Goal: Information Seeking & Learning: Learn about a topic

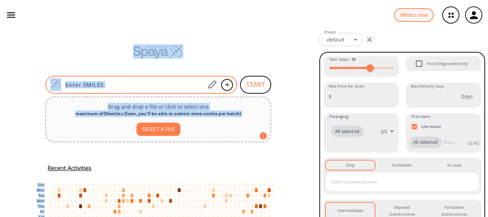
click at [158, 84] on input at bounding box center [133, 84] width 144 height 7
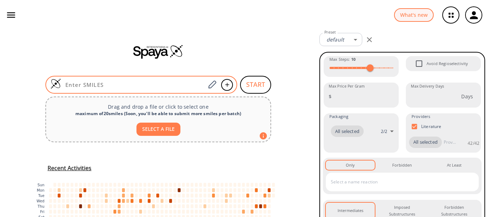
paste input "BrC1=CC(N2CCN(C(OC(C)(C)C)=O)CC2)=NN1"
type input "BrC1=CC(N2CCN(C(OC(C)(C)C)=O)CC2)=NN1"
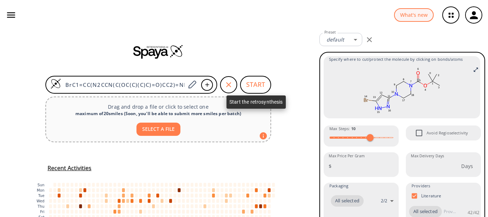
click at [253, 84] on button "START" at bounding box center [255, 85] width 31 height 18
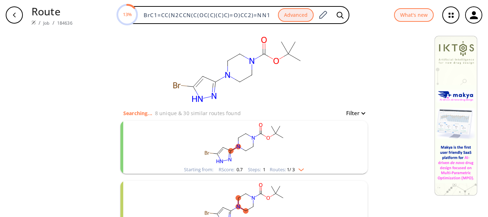
click at [324, 136] on rect "clusters" at bounding box center [244, 143] width 186 height 45
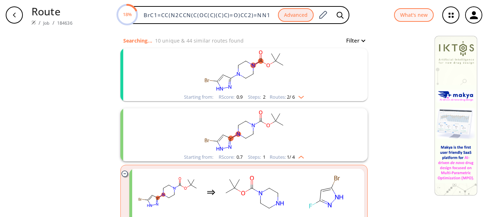
scroll to position [77, 0]
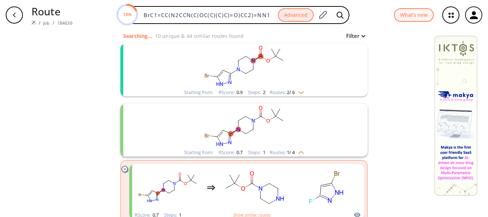
click at [317, 64] on rect "clusters" at bounding box center [244, 66] width 186 height 45
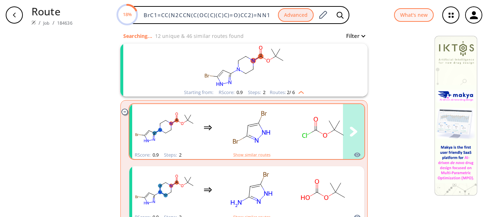
click at [279, 127] on rect "clusters" at bounding box center [251, 127] width 64 height 45
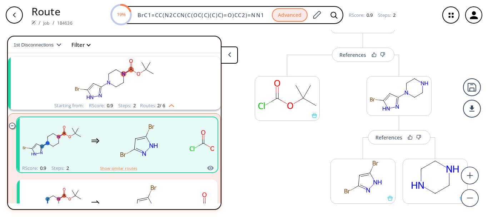
scroll to position [63, 0]
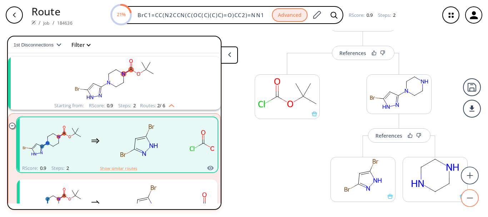
click at [471, 201] on circle at bounding box center [469, 198] width 17 height 17
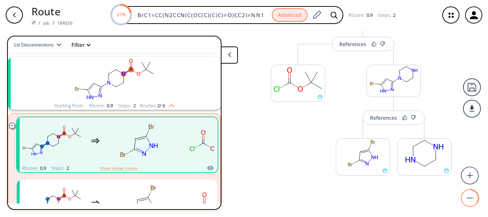
click at [471, 201] on circle at bounding box center [469, 198] width 17 height 17
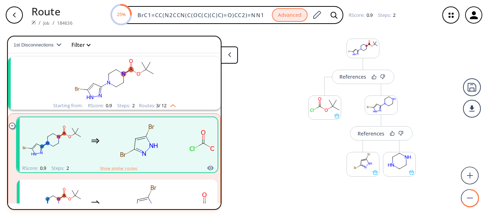
scroll to position [4, 0]
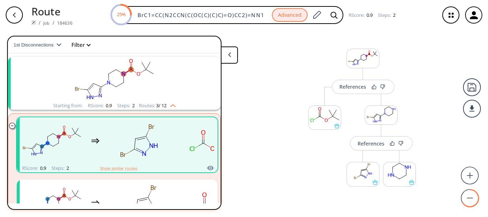
drag, startPoint x: 472, startPoint y: 135, endPoint x: 487, endPoint y: 144, distance: 18.2
click at [487, 144] on div "References More routes from here More routes from here References More routes f…" at bounding box center [244, 120] width 488 height 181
click at [371, 143] on div "References" at bounding box center [370, 143] width 27 height 5
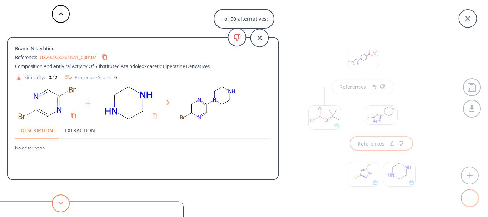
click at [60, 200] on button at bounding box center [61, 203] width 18 height 18
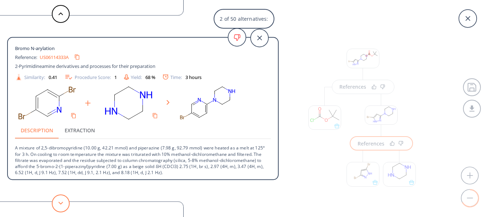
click at [60, 200] on button at bounding box center [61, 203] width 18 height 18
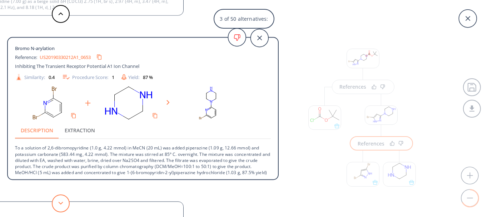
click at [60, 200] on button at bounding box center [61, 203] width 18 height 18
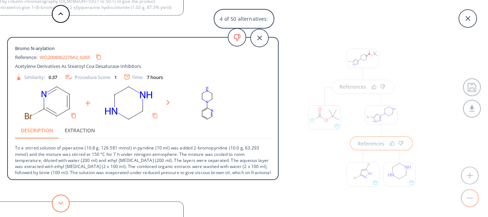
click at [60, 200] on button at bounding box center [61, 203] width 18 height 18
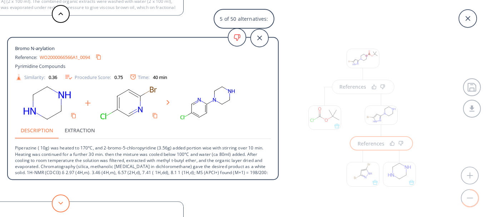
click at [60, 200] on button at bounding box center [61, 203] width 18 height 18
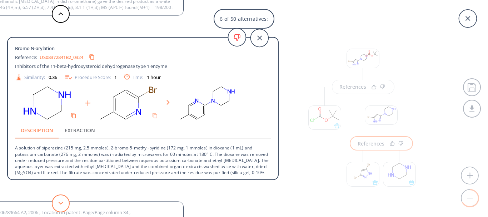
click at [60, 200] on button at bounding box center [61, 203] width 18 height 18
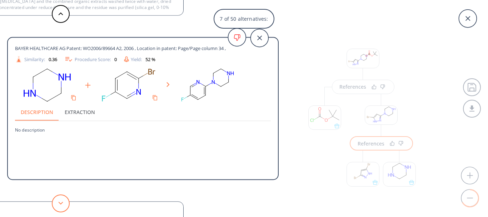
click at [60, 200] on button at bounding box center [61, 203] width 18 height 18
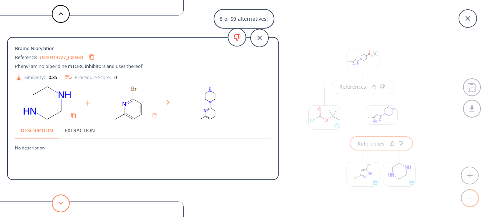
click at [60, 200] on button at bounding box center [61, 203] width 18 height 18
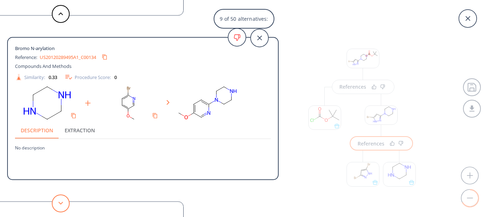
click at [60, 200] on button at bounding box center [61, 203] width 18 height 18
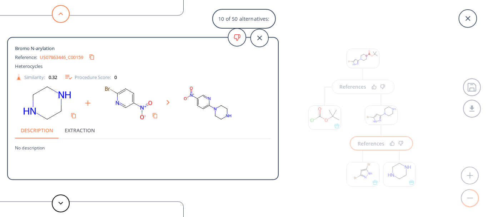
click at [61, 10] on button at bounding box center [61, 14] width 18 height 18
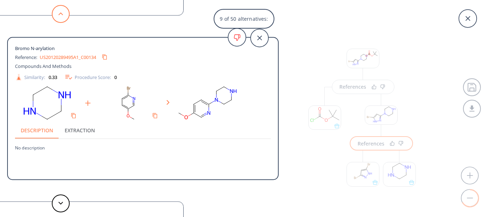
click at [61, 10] on button at bounding box center [61, 14] width 18 height 18
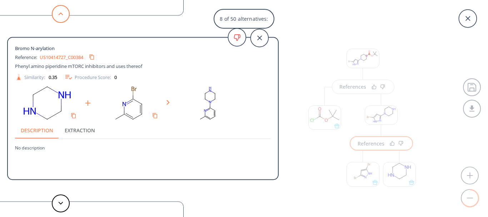
click at [61, 10] on button at bounding box center [61, 14] width 18 height 18
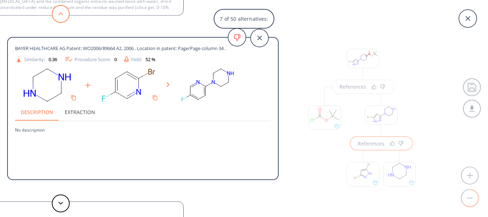
click at [61, 10] on button at bounding box center [61, 14] width 18 height 18
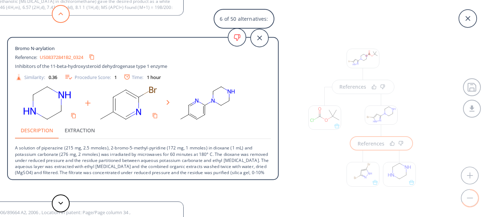
click at [61, 10] on button at bounding box center [61, 14] width 18 height 18
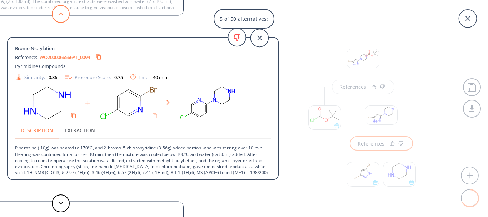
click at [61, 10] on button at bounding box center [61, 14] width 18 height 18
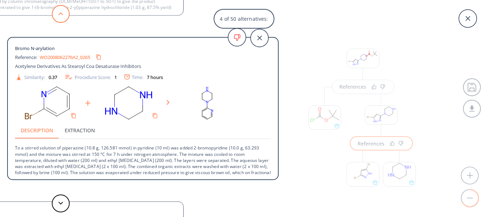
click at [61, 10] on button at bounding box center [61, 14] width 18 height 18
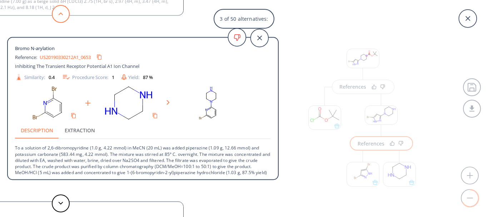
click at [61, 10] on button at bounding box center [61, 14] width 18 height 18
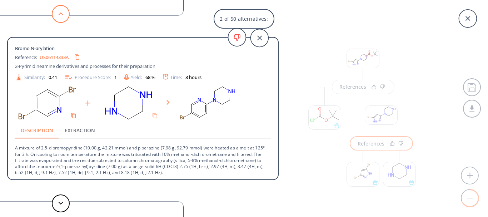
click at [61, 10] on button at bounding box center [61, 14] width 18 height 18
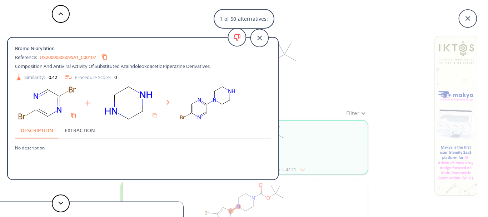
click at [357, 77] on div "1 of 50 alternatives: Bromo N-arylation Reference: US20090306095A1_C00107 Compo…" at bounding box center [244, 108] width 488 height 217
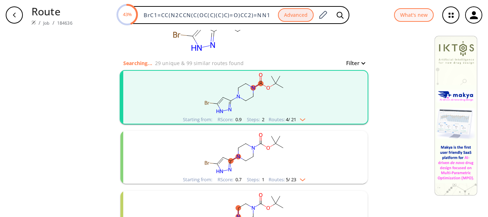
scroll to position [59, 0]
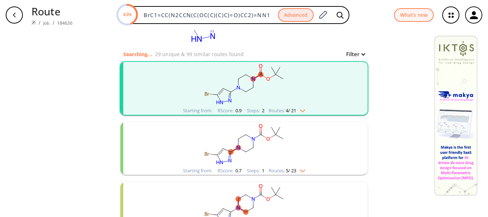
click at [322, 137] on rect "clusters" at bounding box center [244, 144] width 186 height 45
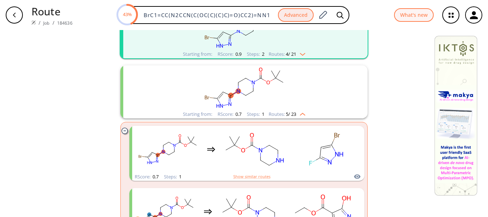
scroll to position [119, 0]
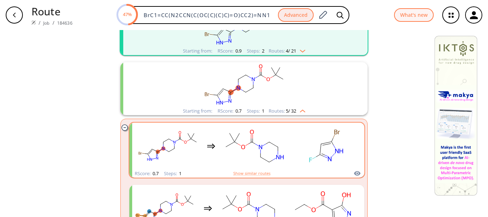
click at [345, 140] on rect "clusters" at bounding box center [326, 146] width 64 height 45
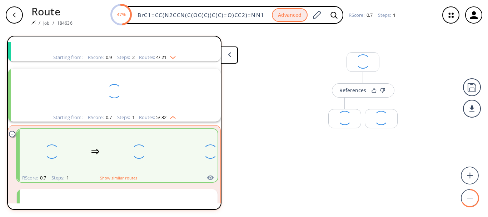
scroll to position [76, 0]
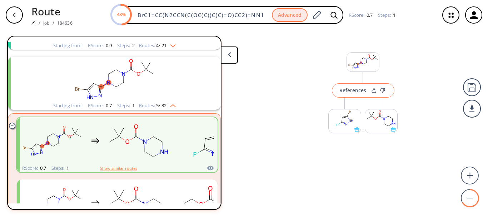
click at [356, 91] on div "References" at bounding box center [352, 90] width 27 height 5
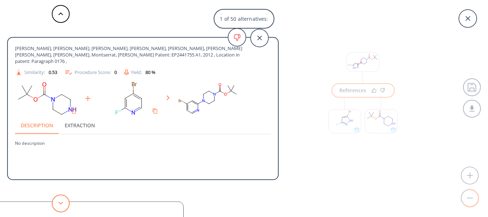
click at [59, 205] on button at bounding box center [61, 203] width 18 height 18
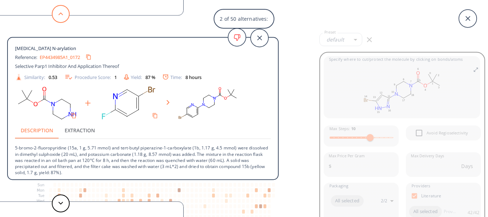
click at [57, 20] on button at bounding box center [61, 14] width 18 height 18
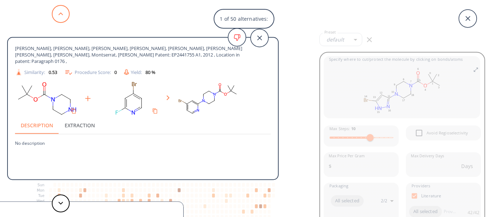
click at [57, 20] on button at bounding box center [61, 14] width 18 height 18
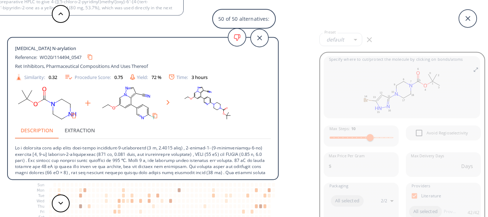
click at [294, 72] on div "50 of 50 alternatives: [PERSON_NAME], [PERSON_NAME], [PERSON_NAME], [PERSON_NAM…" at bounding box center [244, 108] width 488 height 217
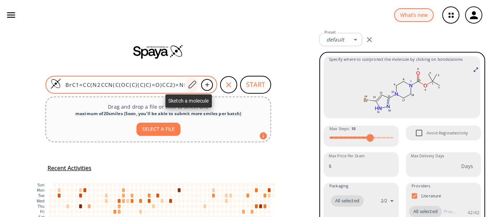
click at [190, 85] on icon at bounding box center [192, 84] width 10 height 9
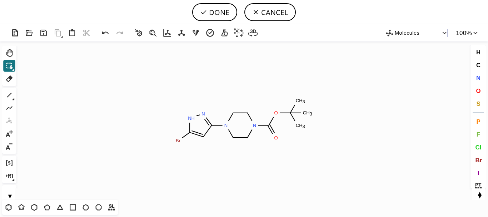
click at [190, 85] on icon "Created with [PERSON_NAME] 2.3.0 Br N N O C H 3 C H 3 C H 3 O N N H" at bounding box center [243, 120] width 449 height 158
click at [9, 81] on icon at bounding box center [9, 78] width 7 height 6
click at [268, 124] on circle at bounding box center [268, 124] width 9 height 9
drag, startPoint x: 292, startPoint y: 110, endPoint x: 305, endPoint y: 93, distance: 21.7
click at [305, 94] on icon "Created with [PERSON_NAME] 2.3.0 N H Br N O H C H 3 C H 3 C H 3 O H 2 N N H" at bounding box center [243, 120] width 449 height 158
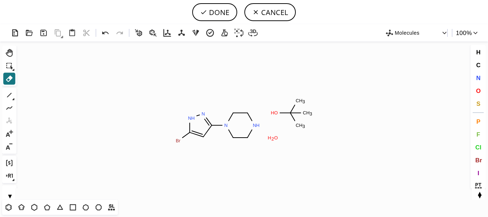
click at [298, 108] on icon "Created with [PERSON_NAME] 2.3.0 N H Br N O H C H 3 C H 3 C H 3 O H 2 N N H" at bounding box center [243, 120] width 449 height 158
click at [291, 114] on icon at bounding box center [292, 117] width 5 height 8
click at [274, 113] on tspan "O" at bounding box center [276, 112] width 4 height 5
click at [275, 135] on tspan "O" at bounding box center [276, 137] width 4 height 5
click at [296, 125] on tspan "C" at bounding box center [298, 124] width 4 height 5
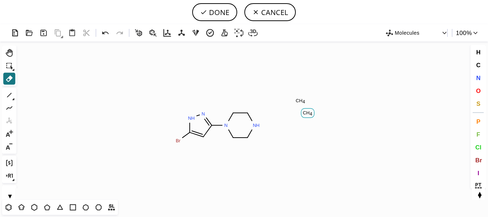
click at [305, 115] on tspan "C" at bounding box center [305, 112] width 4 height 5
click at [302, 102] on tspan "4" at bounding box center [303, 101] width 2 height 5
click at [481, 61] on button "C" at bounding box center [478, 65] width 12 height 12
click at [254, 129] on tspan "C" at bounding box center [254, 128] width 4 height 5
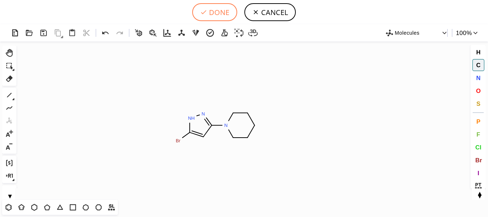
click at [215, 13] on button "DONE" at bounding box center [214, 12] width 45 height 18
type input "BrC1NN=C(N2CCCCC2)C=1"
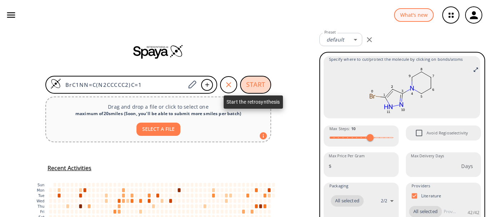
click at [255, 86] on button "START" at bounding box center [255, 85] width 31 height 18
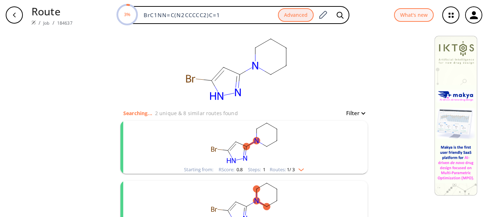
click at [313, 141] on rect "clusters" at bounding box center [244, 143] width 186 height 45
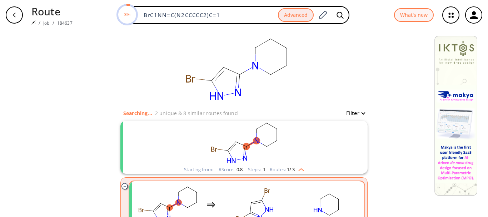
click at [340, 186] on rect "clusters" at bounding box center [326, 204] width 64 height 45
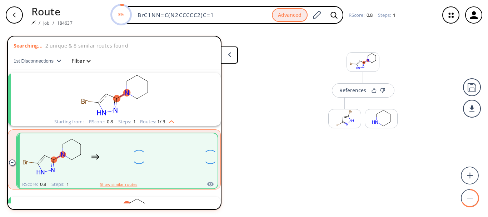
scroll to position [16, 0]
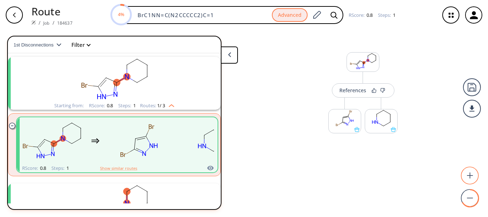
click at [465, 173] on circle at bounding box center [469, 175] width 17 height 17
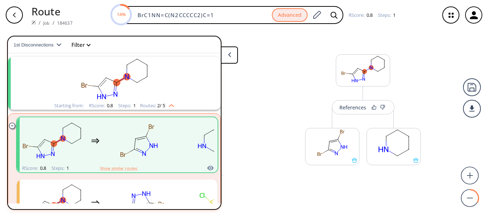
click at [436, 115] on div "References More routes from here More routes from here" at bounding box center [244, 120] width 488 height 181
click at [343, 108] on div "References" at bounding box center [352, 107] width 27 height 5
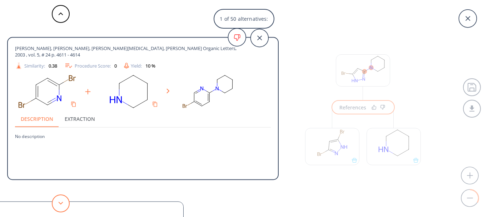
click at [61, 204] on icon at bounding box center [60, 202] width 5 height 3
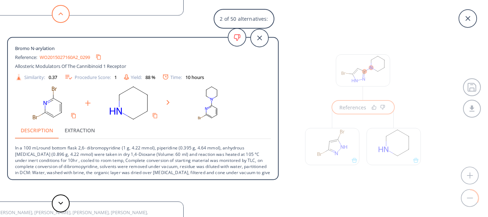
click at [58, 17] on button at bounding box center [61, 14] width 18 height 18
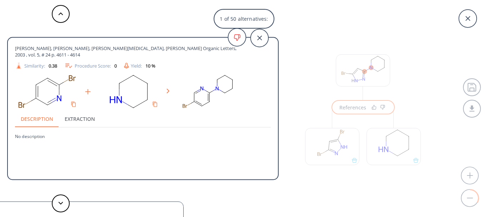
click at [310, 173] on div "1 of 50 alternatives: [PERSON_NAME], [PERSON_NAME], [PERSON_NAME][MEDICAL_DATA]…" at bounding box center [244, 108] width 488 height 217
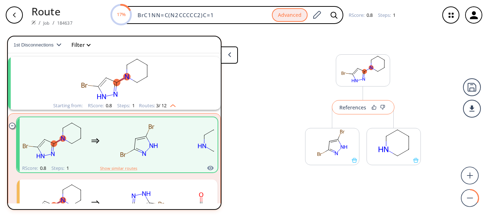
click at [347, 107] on div "References" at bounding box center [352, 107] width 27 height 5
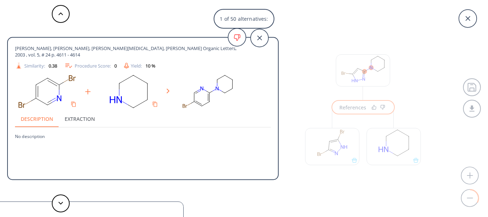
click at [339, 41] on div "1 of 50 alternatives: [PERSON_NAME], [PERSON_NAME], [PERSON_NAME][MEDICAL_DATA]…" at bounding box center [244, 108] width 488 height 217
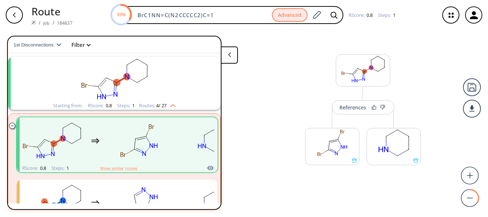
click at [17, 16] on icon "button" at bounding box center [14, 15] width 6 height 6
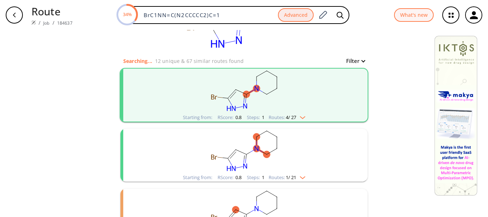
scroll to position [50, 0]
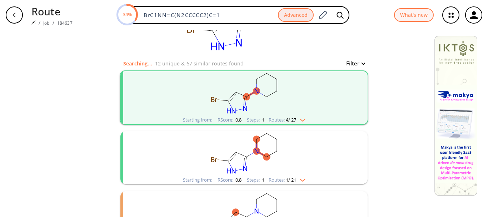
click at [303, 121] on img "clusters" at bounding box center [300, 119] width 9 height 6
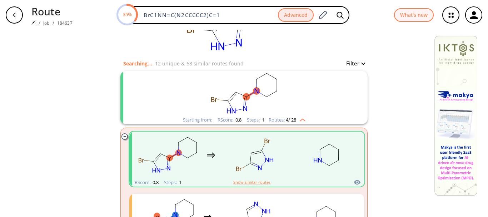
click at [302, 118] on img "clusters" at bounding box center [300, 119] width 9 height 6
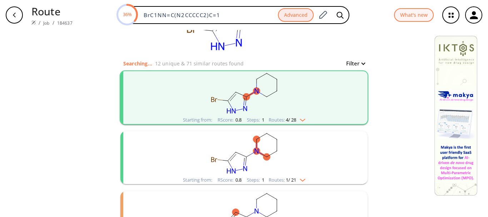
click at [305, 143] on rect "clusters" at bounding box center [244, 153] width 186 height 45
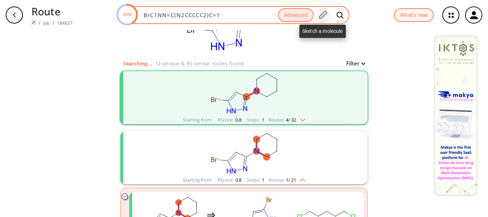
click at [321, 18] on icon at bounding box center [323, 15] width 8 height 8
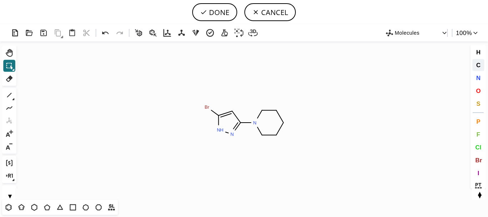
click at [480, 64] on span "C" at bounding box center [478, 64] width 4 height 7
click at [234, 135] on tspan "C" at bounding box center [234, 135] width 4 height 5
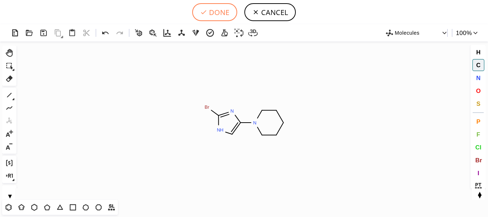
click at [218, 15] on button "DONE" at bounding box center [214, 12] width 45 height 18
type input "BrC1=NC(N2CCCCC2)=CN1"
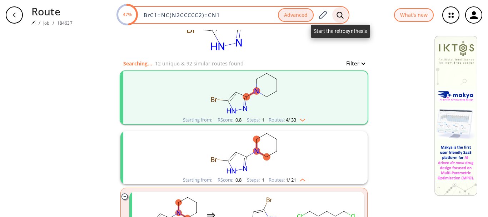
click at [338, 14] on icon at bounding box center [339, 14] width 7 height 7
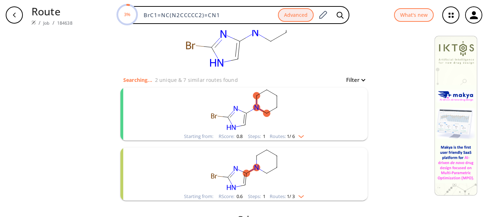
scroll to position [40, 0]
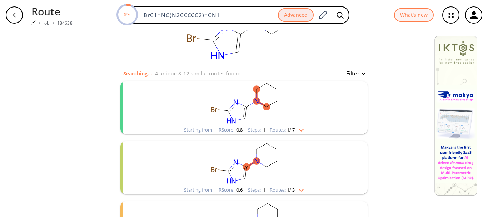
click at [303, 128] on div "Starting from: RScore : 0.8 Steps : 1 Routes: 1 / 7" at bounding box center [244, 130] width 131 height 8
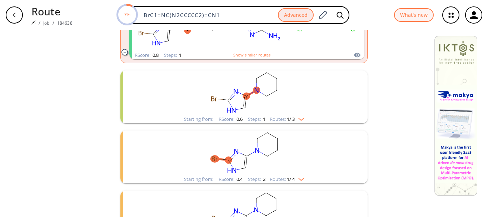
scroll to position [189, 0]
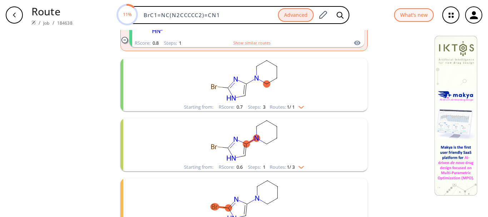
click at [299, 107] on img "clusters" at bounding box center [299, 106] width 9 height 6
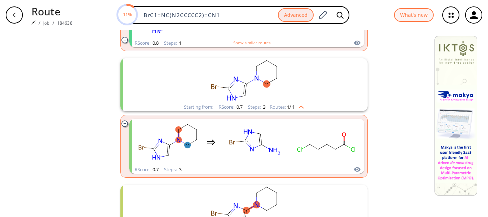
click at [299, 107] on img "clusters" at bounding box center [299, 106] width 9 height 6
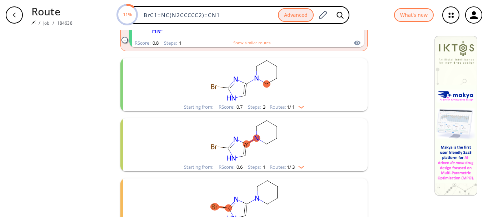
click at [300, 165] on img "clusters" at bounding box center [299, 166] width 9 height 6
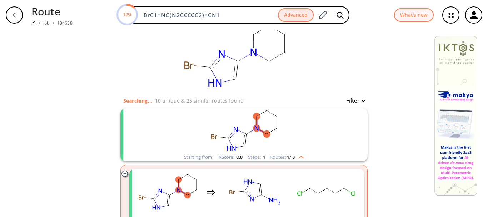
scroll to position [0, 0]
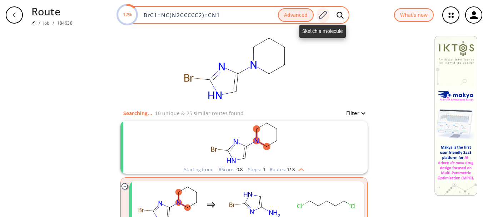
click at [320, 17] on icon at bounding box center [323, 15] width 8 height 8
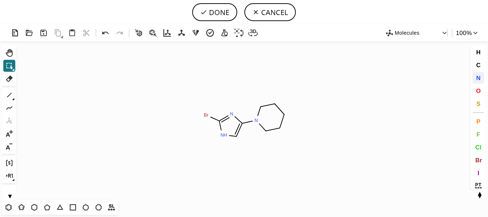
click at [478, 76] on span "N" at bounding box center [478, 77] width 4 height 7
click at [284, 115] on tspan "N" at bounding box center [284, 114] width 4 height 5
click at [11, 92] on icon at bounding box center [9, 94] width 9 height 9
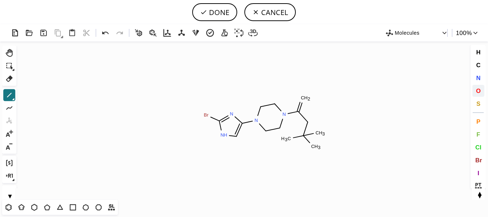
click at [478, 90] on span "O" at bounding box center [478, 90] width 5 height 7
click at [302, 100] on tspan "O" at bounding box center [303, 99] width 4 height 5
click at [308, 125] on tspan "O" at bounding box center [308, 124] width 4 height 5
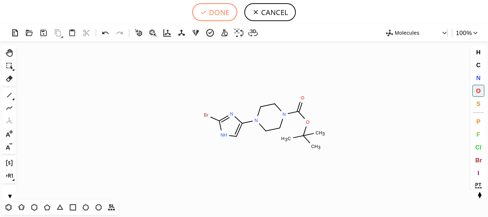
click at [216, 15] on button "DONE" at bounding box center [214, 12] width 45 height 18
type input "BrC1NC=C(N2CCN(C(=O)OC(C)(C)C)CC2)N=1"
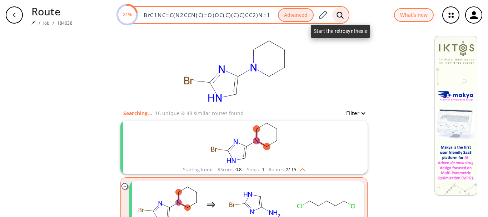
click at [335, 12] on div at bounding box center [340, 15] width 16 height 16
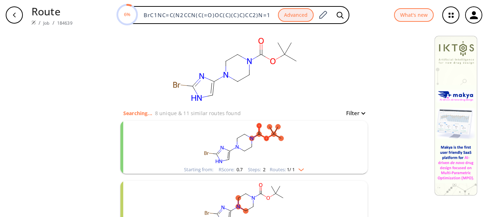
click at [311, 159] on rect "clusters" at bounding box center [244, 143] width 186 height 45
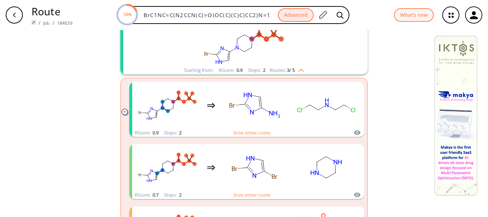
scroll to position [161, 0]
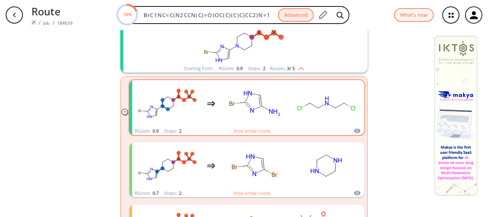
click at [296, 113] on rect "clusters" at bounding box center [326, 103] width 64 height 45
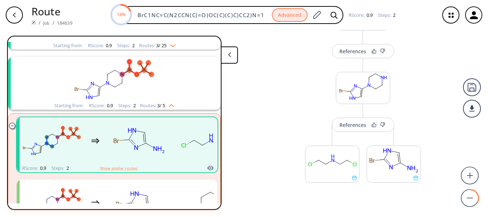
scroll to position [70, 0]
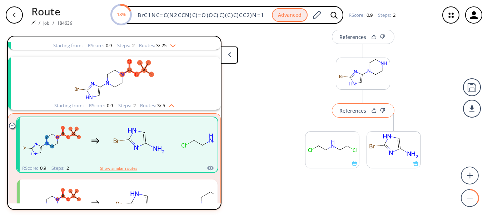
click at [353, 110] on div "References" at bounding box center [352, 110] width 27 height 5
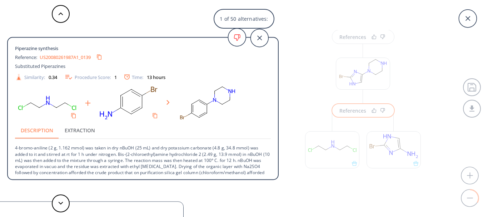
click at [442, 77] on div "1 of 50 alternatives: Piperazine synthesis Reference: US20080261987A1_0139 Subs…" at bounding box center [244, 108] width 488 height 217
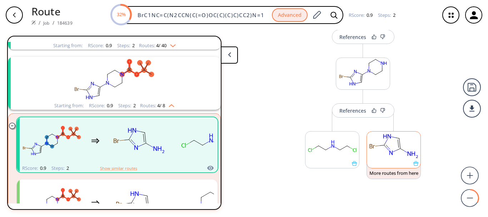
click at [413, 164] on icon at bounding box center [415, 163] width 5 height 5
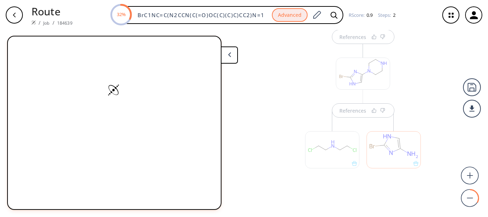
scroll to position [0, 0]
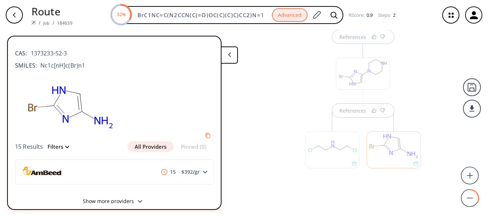
click at [137, 201] on icon at bounding box center [139, 201] width 5 height 3
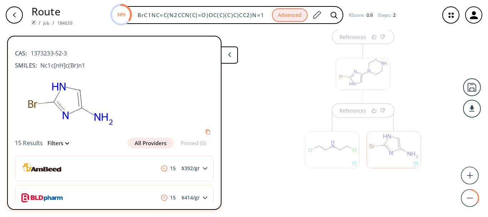
click at [428, 200] on div "References References" at bounding box center [362, 87] width 137 height 248
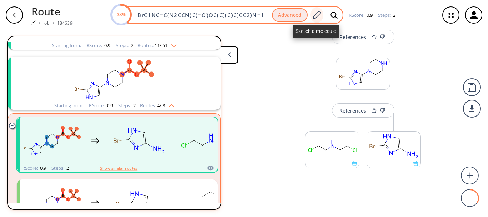
click at [315, 15] on icon at bounding box center [317, 14] width 10 height 9
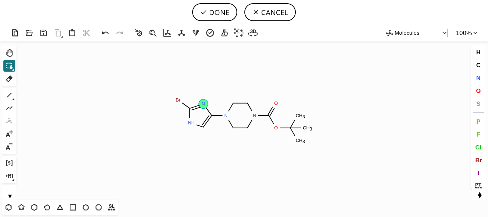
click at [202, 106] on tspan "N" at bounding box center [203, 103] width 4 height 5
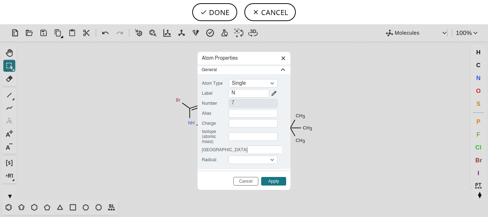
click at [283, 56] on icon at bounding box center [283, 58] width 6 height 6
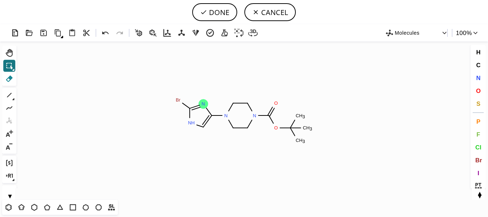
click at [9, 79] on icon at bounding box center [9, 78] width 9 height 9
click at [105, 32] on icon at bounding box center [105, 32] width 6 height 3
click at [8, 95] on icon at bounding box center [9, 94] width 9 height 9
click at [105, 35] on icon at bounding box center [105, 33] width 10 height 10
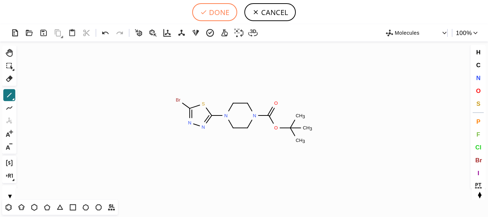
click at [224, 17] on button "DONE" at bounding box center [214, 12] width 45 height 18
type input "BrC1SC(N2CCN(C(OC(C)(C)C)=O)CC2)=NN=1"
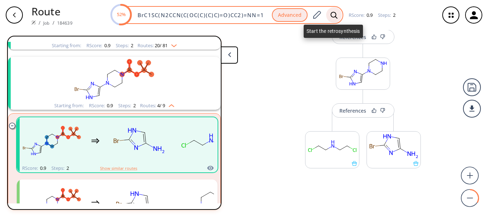
click at [332, 12] on icon at bounding box center [333, 14] width 7 height 7
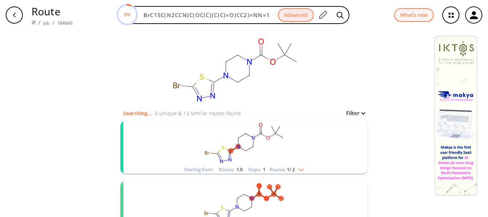
click at [290, 147] on rect "clusters" at bounding box center [244, 143] width 186 height 45
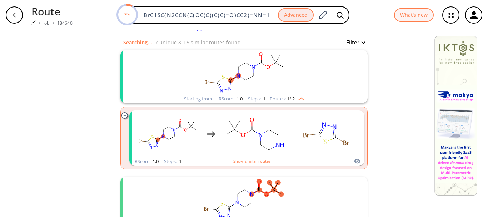
scroll to position [81, 0]
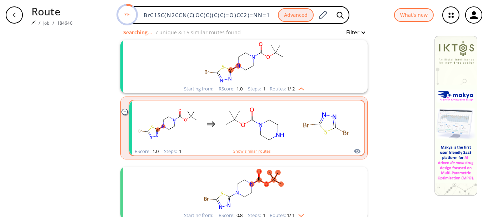
click at [212, 127] on icon "clusters" at bounding box center [211, 124] width 9 height 9
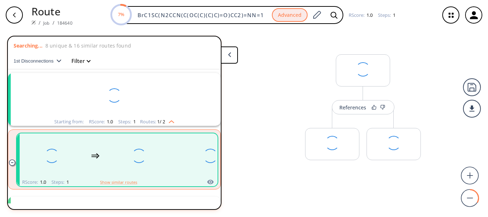
scroll to position [16, 0]
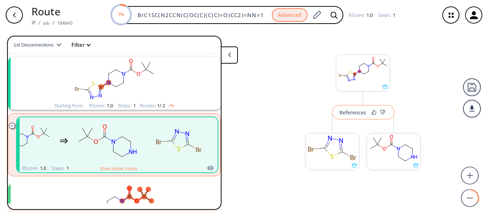
click at [356, 113] on div "References" at bounding box center [352, 112] width 27 height 5
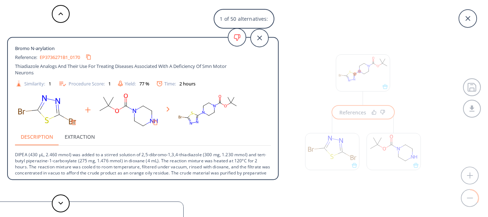
click at [426, 68] on div "1 of 50 alternatives: Bromo N-arylation Reference: EP3736271B1_0170 Thiadiazole…" at bounding box center [244, 108] width 488 height 217
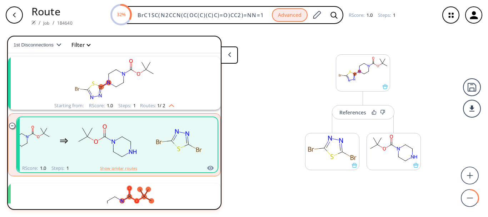
click at [271, 110] on div "References More routes from here More routes from here" at bounding box center [244, 120] width 488 height 181
click at [234, 87] on div "Searching... 13 unique & 84 similar routes found 1st Disconnections Filter clea…" at bounding box center [122, 123] width 231 height 174
click at [357, 111] on div "References" at bounding box center [352, 112] width 27 height 5
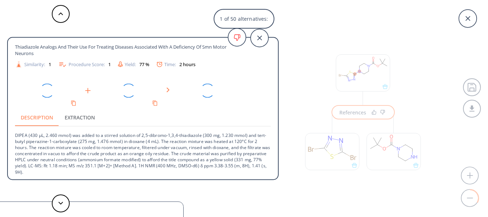
scroll to position [20, 0]
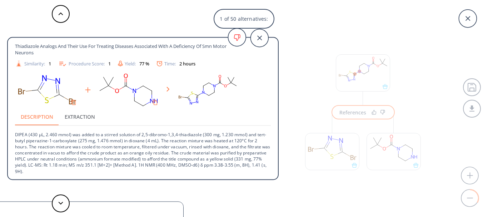
click at [322, 39] on div "1 of 50 alternatives: Bromo N-arylation Reference: EP3736271B1_0170 Thiadiazole…" at bounding box center [244, 108] width 488 height 217
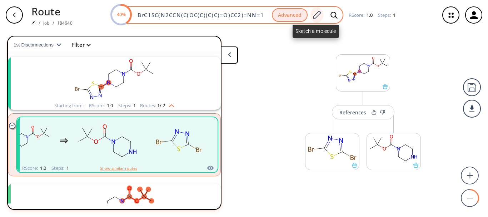
click at [312, 15] on icon at bounding box center [317, 14] width 10 height 9
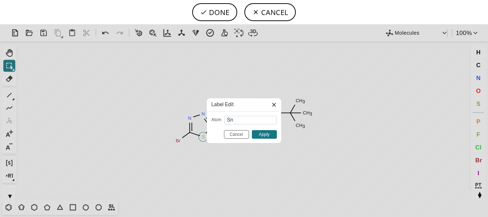
click at [204, 139] on div "Created with [PERSON_NAME] 2.3.0 Br S N N O C H 3 C H 3 C H 3 O N N Molecules 1…" at bounding box center [244, 120] width 488 height 192
type input "Sn"
click at [244, 136] on input "Cancel" at bounding box center [236, 134] width 25 height 9
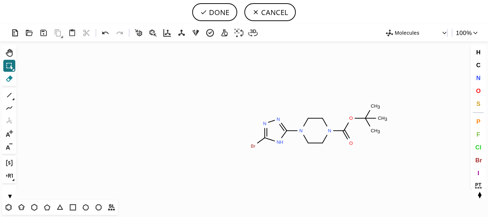
click at [6, 81] on icon at bounding box center [9, 78] width 9 height 9
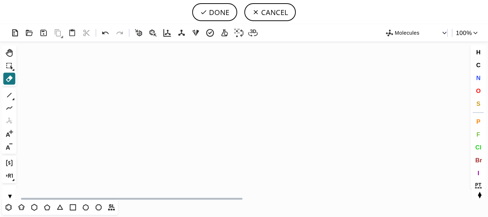
drag, startPoint x: 148, startPoint y: 205, endPoint x: 149, endPoint y: 175, distance: 30.4
click at [148, 193] on div "Created with [PERSON_NAME] 2.3.0 N H Br N N O C H 3 C H 3 C H 3 O N N Molecules…" at bounding box center [244, 120] width 488 height 192
click at [154, 166] on icon "Created with [PERSON_NAME] 2.3.0 N H Br N N O C H 3 C H 3 C H 3 O N N" at bounding box center [243, 120] width 449 height 158
drag, startPoint x: 34, startPoint y: 196, endPoint x: 182, endPoint y: 182, distance: 148.9
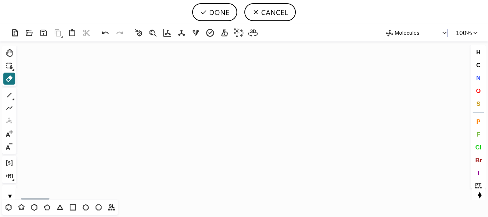
click at [182, 182] on icon "Created with [PERSON_NAME] 2.3.0 N H Br N N O C H 3 C H 3 C H 3 O N N" at bounding box center [243, 120] width 449 height 158
click at [277, 15] on button "CANCEL" at bounding box center [269, 12] width 51 height 18
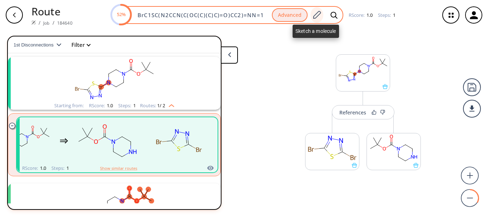
click at [317, 16] on icon at bounding box center [317, 15] width 8 height 8
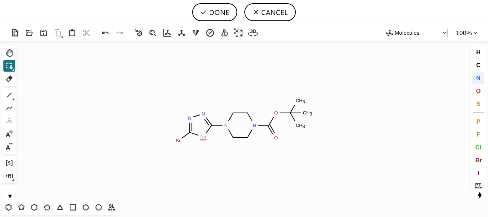
click at [480, 79] on span "N" at bounding box center [478, 77] width 4 height 7
click at [206, 136] on tspan "N" at bounding box center [206, 135] width 4 height 5
click at [9, 96] on icon at bounding box center [9, 95] width 5 height 5
click at [480, 102] on button "S" at bounding box center [478, 103] width 12 height 12
click at [202, 111] on tspan "S" at bounding box center [202, 110] width 3 height 5
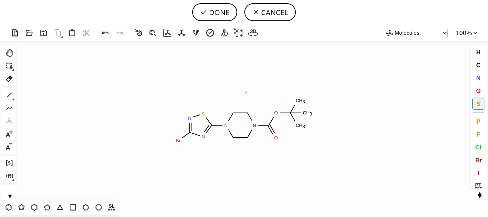
click at [246, 92] on tspan "S" at bounding box center [245, 92] width 3 height 5
click at [11, 77] on icon at bounding box center [9, 78] width 7 height 6
click at [244, 92] on tspan "2" at bounding box center [242, 93] width 2 height 5
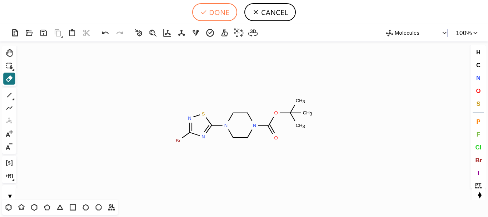
click at [217, 17] on button "DONE" at bounding box center [214, 12] width 45 height 18
type input "BrC1=NSC(N2CCN(C(=O)OC(C)(C)C)CC2)=N1"
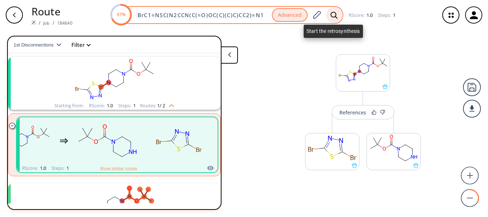
click at [333, 16] on icon at bounding box center [333, 14] width 7 height 7
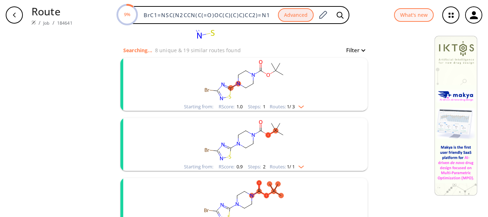
scroll to position [52, 0]
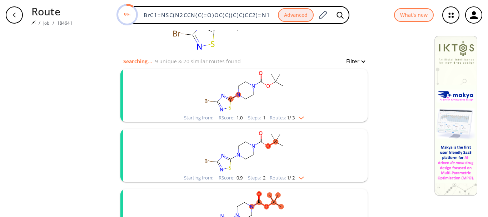
click at [335, 95] on div "Starting from: RScore : 1.0 Steps : 1 Routes: 1 / 3" at bounding box center [243, 95] width 247 height 53
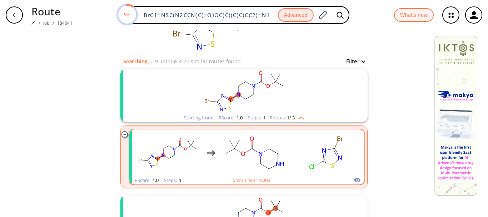
click at [346, 143] on rect "clusters" at bounding box center [326, 152] width 64 height 45
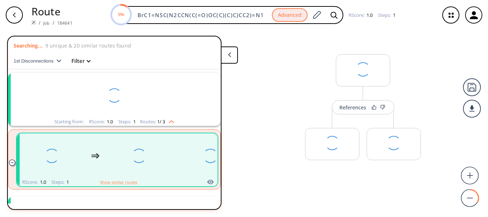
scroll to position [16, 0]
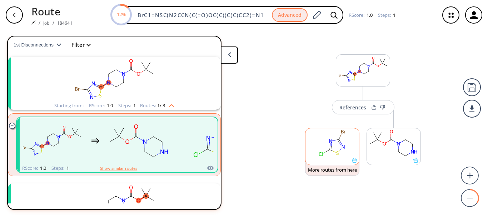
click at [354, 161] on icon at bounding box center [354, 159] width 5 height 5
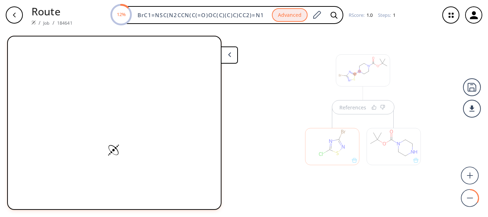
scroll to position [0, 0]
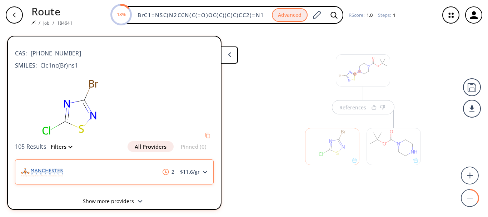
click at [200, 175] on div "2 $ 11.6 /gr" at bounding box center [114, 171] width 199 height 25
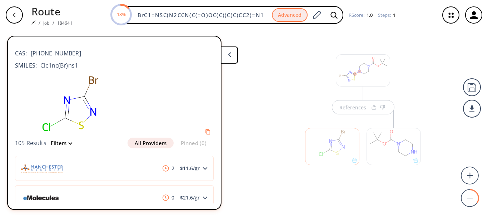
drag, startPoint x: 217, startPoint y: 68, endPoint x: 217, endPoint y: 77, distance: 8.9
click at [217, 77] on div "CAS: [PHONE_NUMBER] SMILES: Clc1nc(Br)ns1 105 Results Filters All Providers Pin…" at bounding box center [114, 136] width 213 height 189
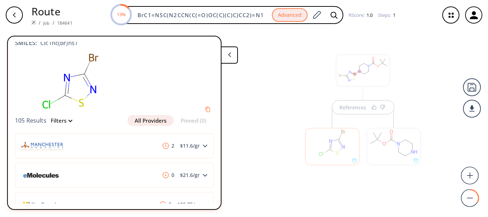
scroll to position [20, 0]
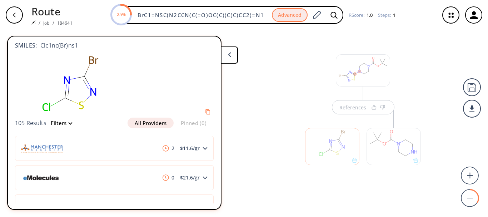
click at [429, 116] on div "References" at bounding box center [244, 120] width 488 height 181
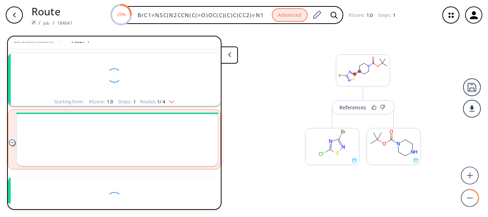
scroll to position [16, 0]
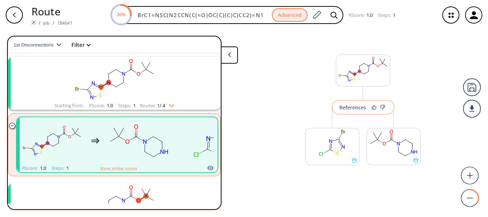
click at [355, 109] on div "References" at bounding box center [352, 107] width 27 height 5
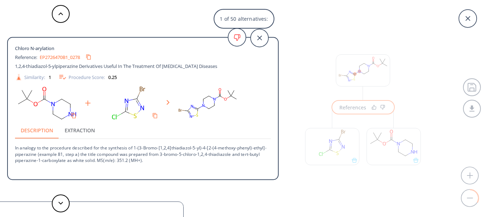
scroll to position [16, 0]
